Goal: Entertainment & Leisure: Consume media (video, audio)

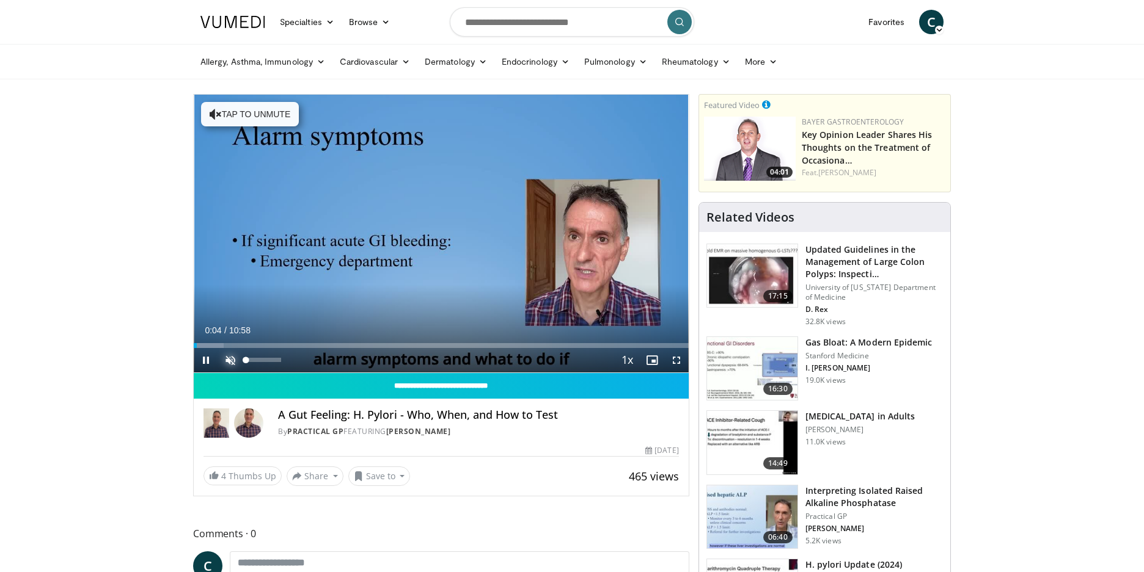
click at [231, 358] on span "Video Player" at bounding box center [230, 360] width 24 height 24
